Goal: Task Accomplishment & Management: Use online tool/utility

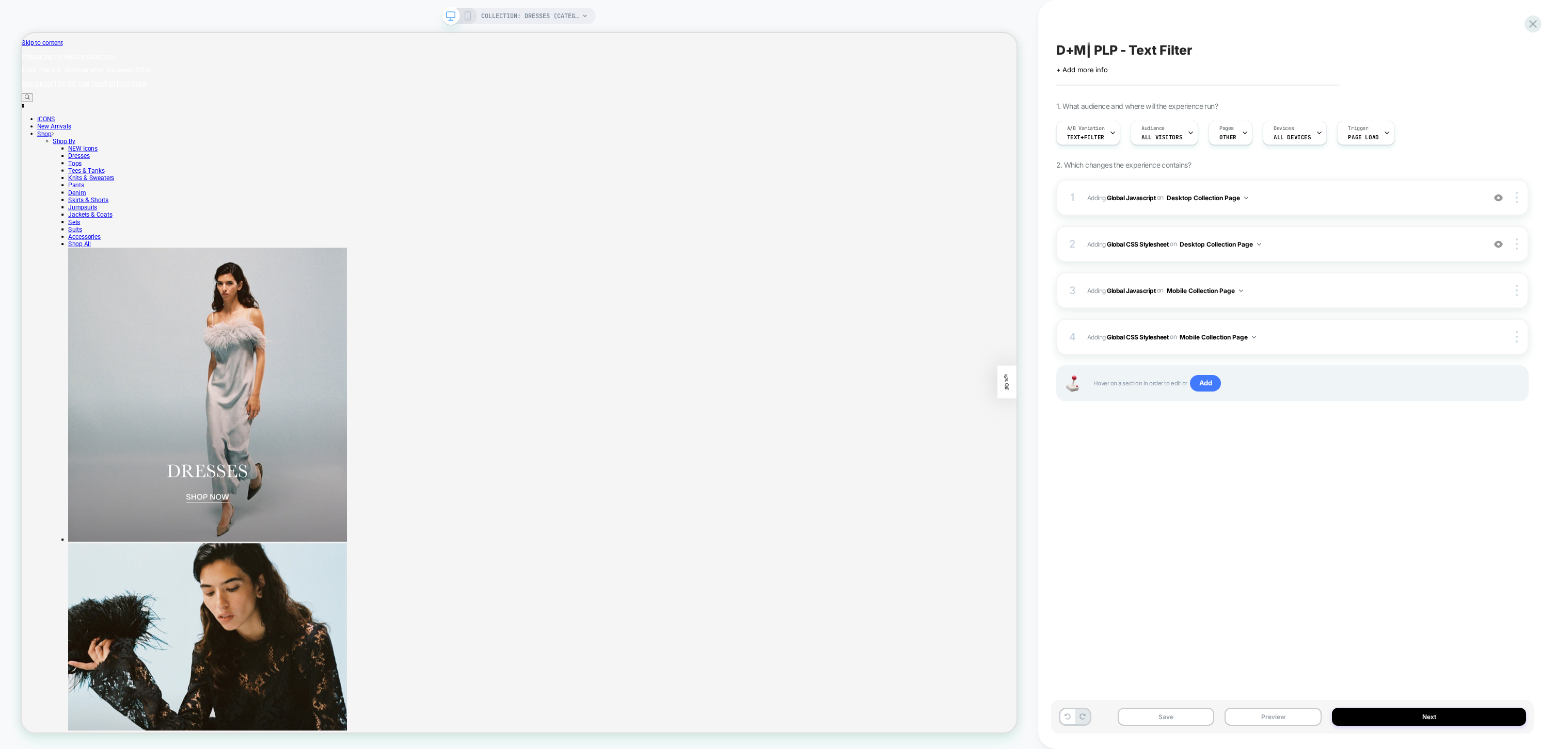
click at [1245, 60] on div "Click to edit experience details + Add more info" at bounding box center [1292, 66] width 472 height 16
click at [1249, 716] on button "Preview" at bounding box center [1272, 717] width 97 height 18
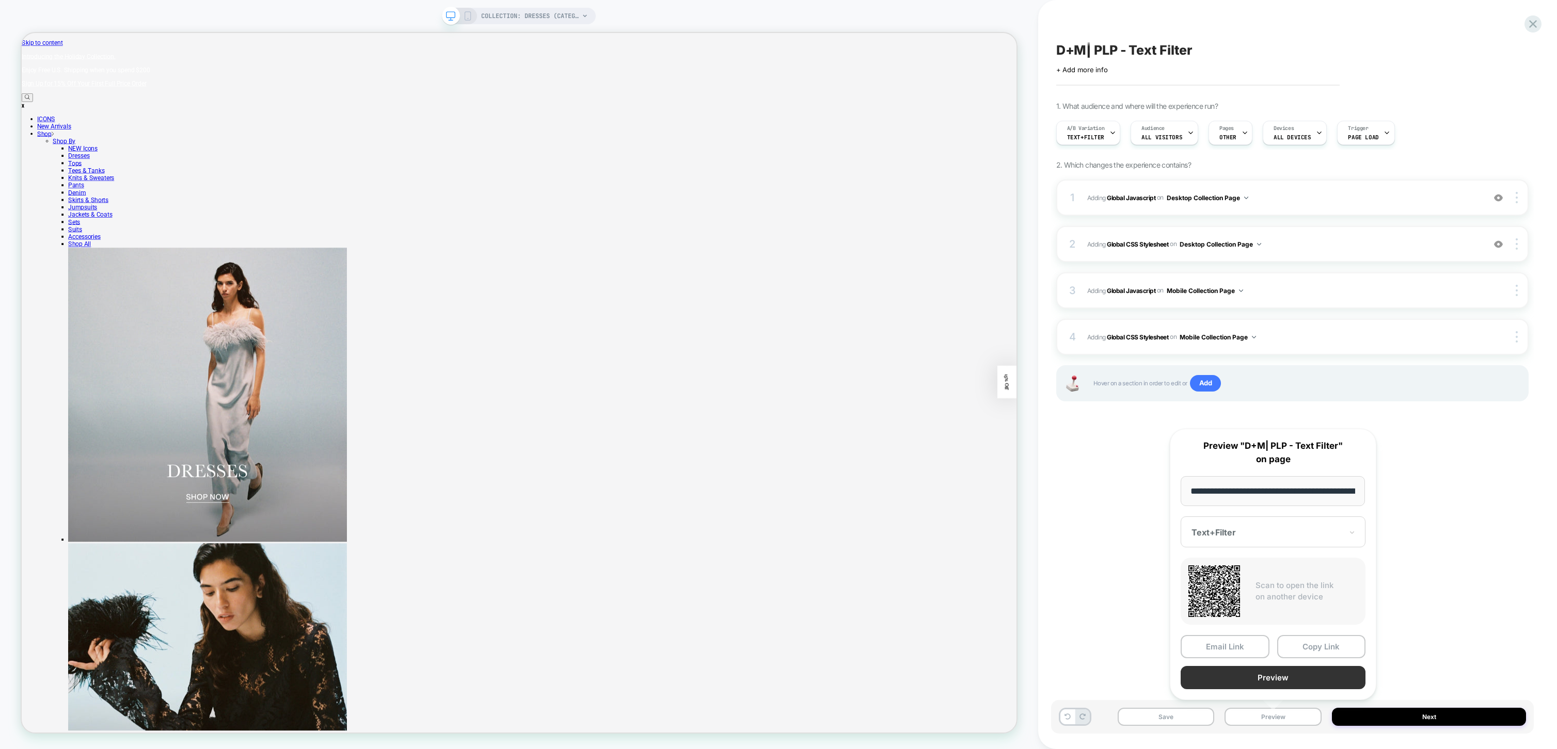
click at [1241, 681] on button "Preview" at bounding box center [1272, 677] width 185 height 23
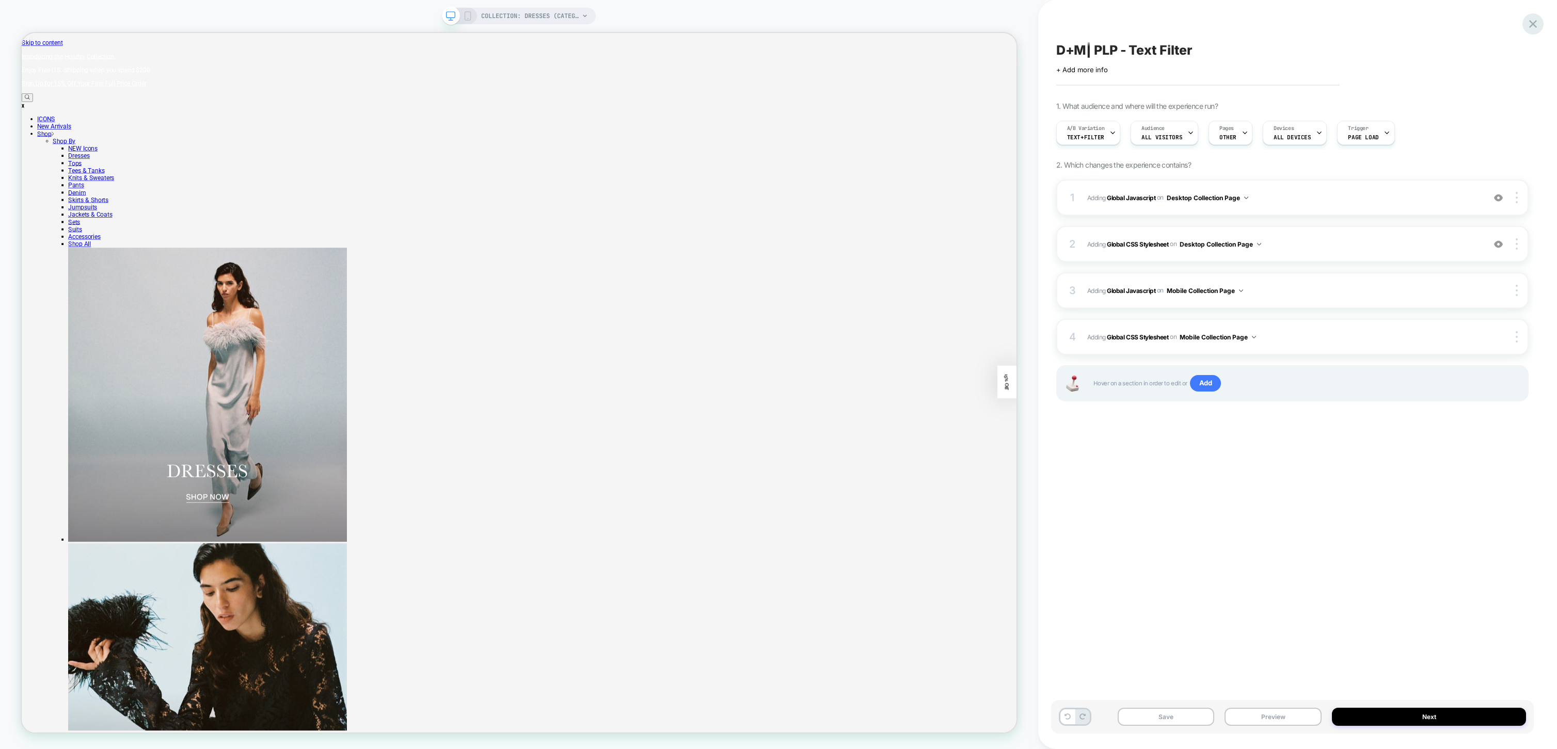
click at [1528, 20] on icon at bounding box center [1533, 24] width 14 height 14
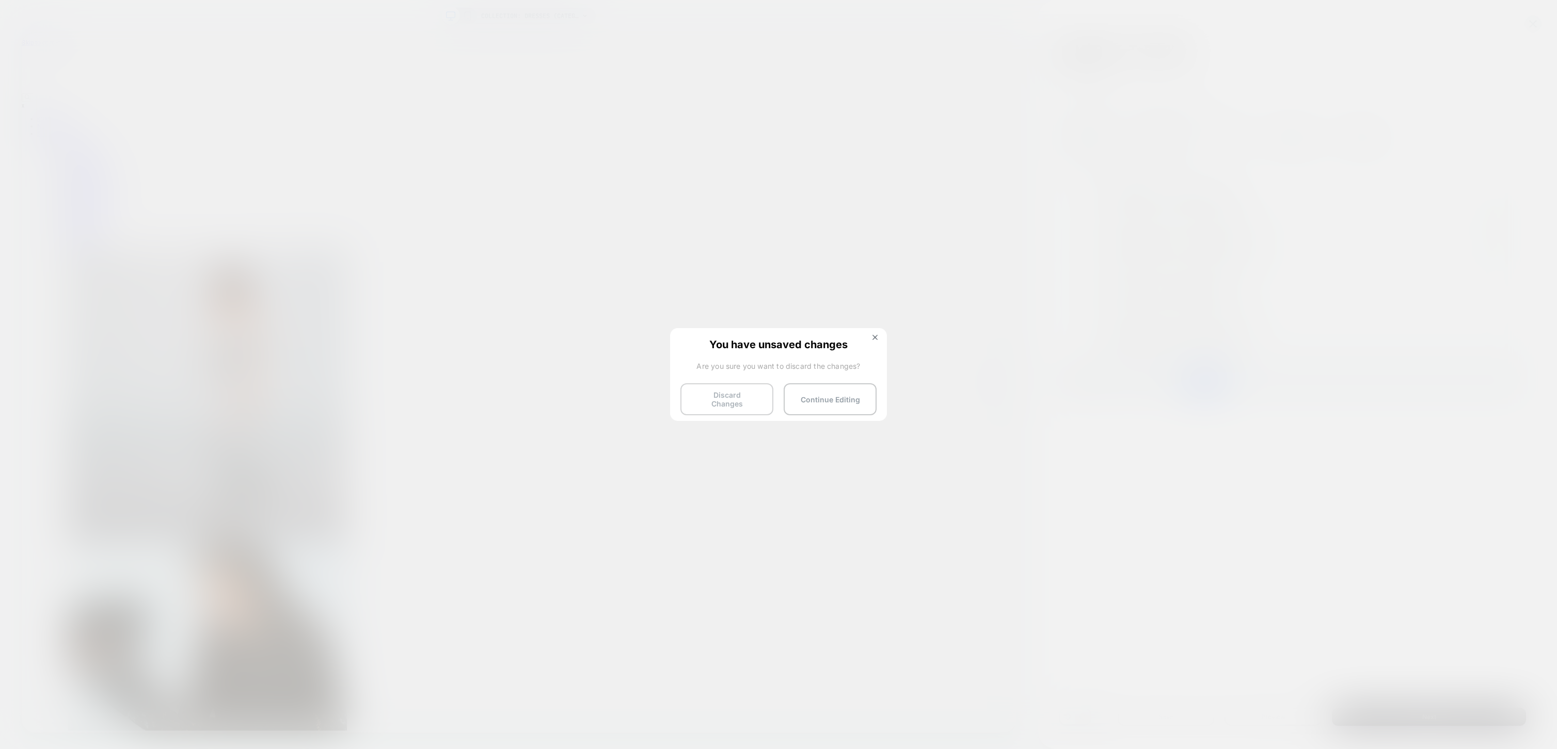
click at [744, 403] on button "Discard Changes" at bounding box center [726, 400] width 93 height 32
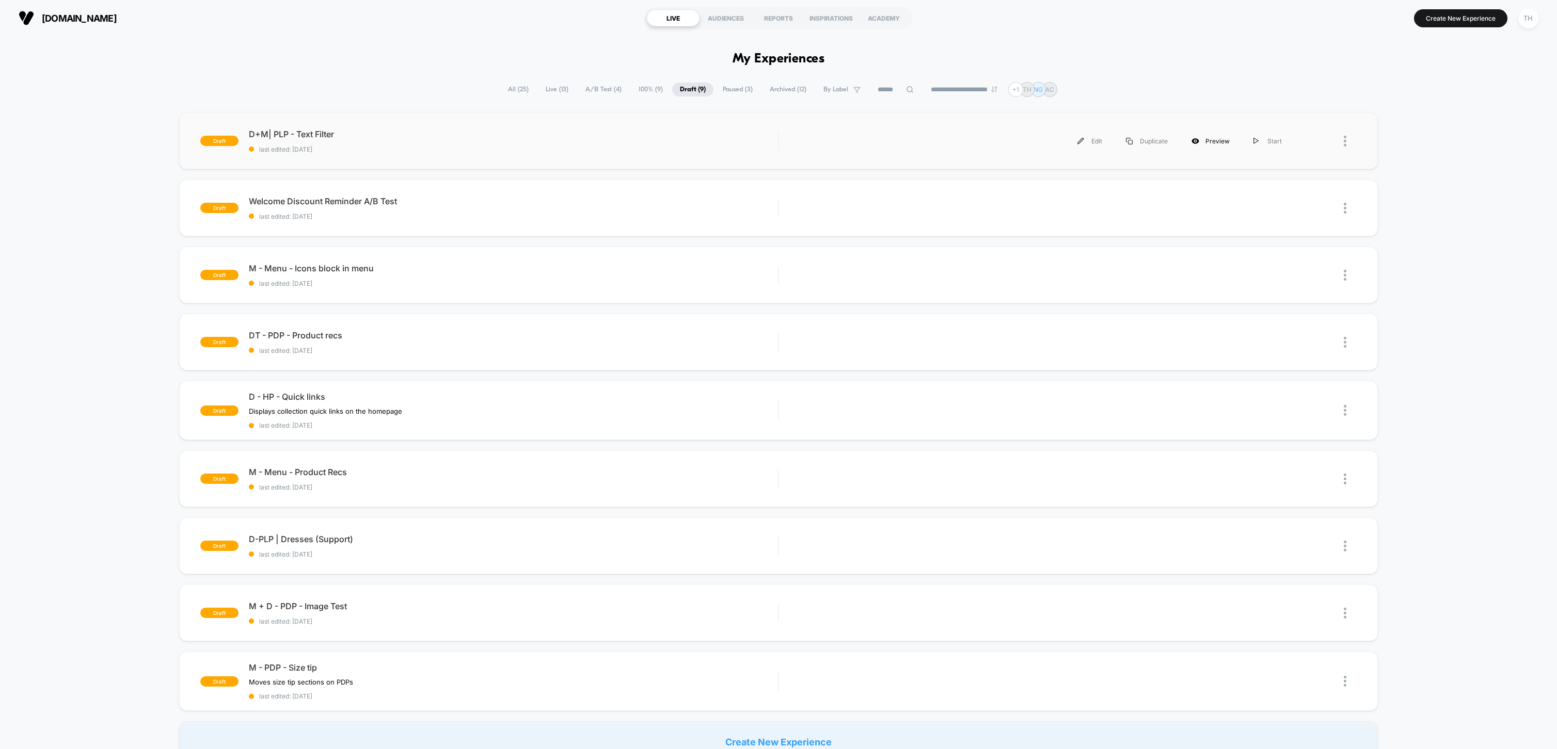
click at [1216, 143] on div "Preview" at bounding box center [1210, 141] width 62 height 23
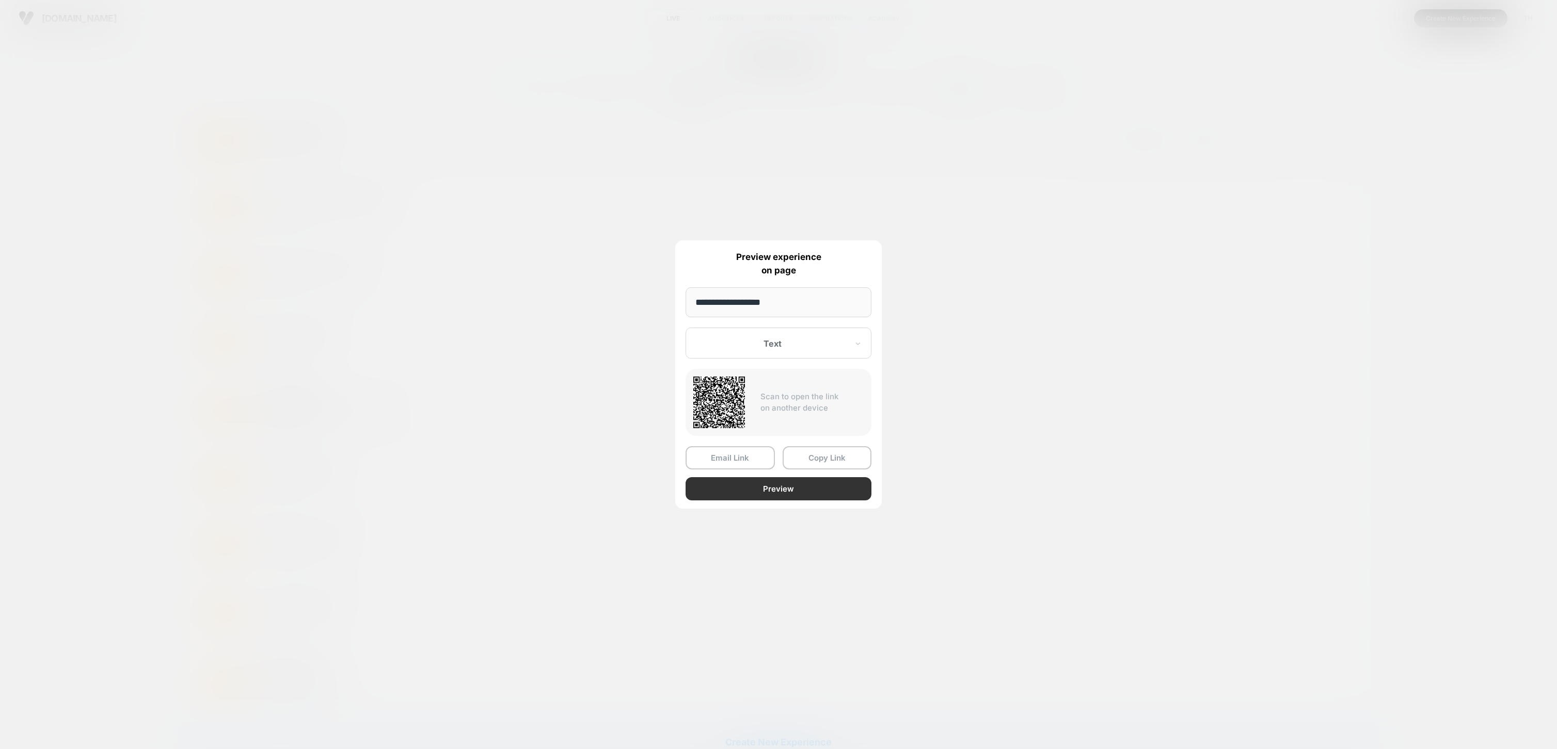
click at [777, 492] on button "Preview" at bounding box center [778, 488] width 186 height 23
